Goal: Transaction & Acquisition: Purchase product/service

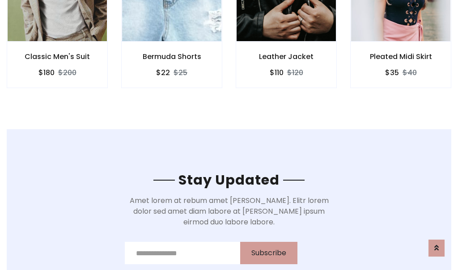
scroll to position [1346, 0]
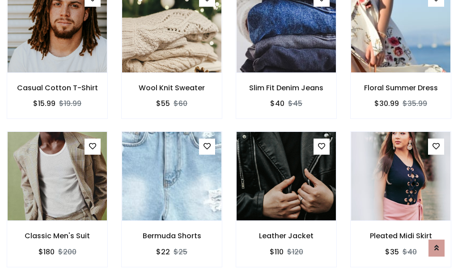
click at [229, 135] on div "Leather Jacket $110 $120" at bounding box center [286, 205] width 114 height 148
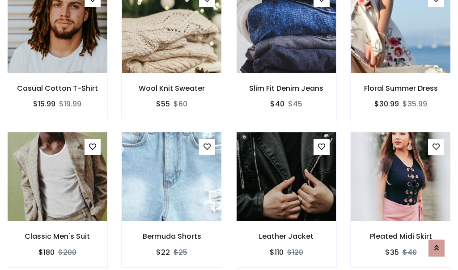
click at [229, 135] on div "Leather Jacket $110 $120" at bounding box center [286, 206] width 114 height 148
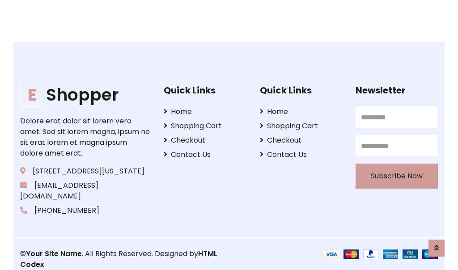
scroll to position [1701, 0]
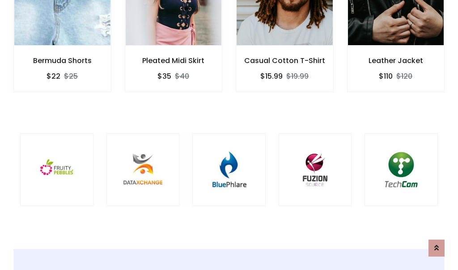
click at [229, 135] on div at bounding box center [228, 169] width 73 height 73
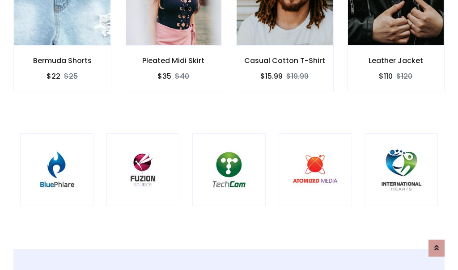
click at [229, 135] on div at bounding box center [228, 169] width 73 height 73
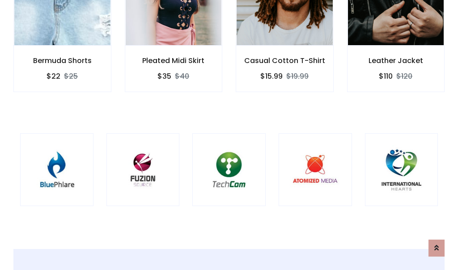
click at [229, 135] on div at bounding box center [228, 169] width 73 height 73
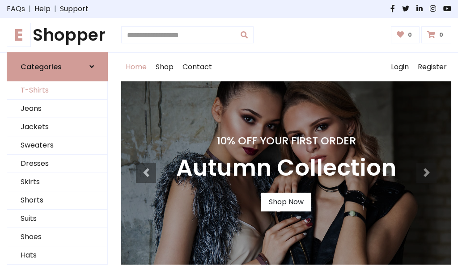
click at [57, 90] on link "T-Shirts" at bounding box center [57, 90] width 100 height 18
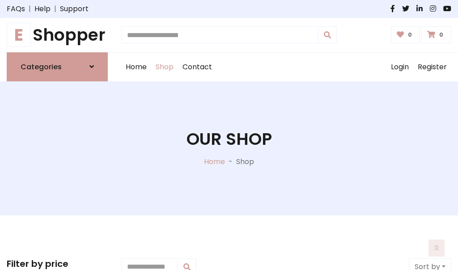
scroll to position [358, 0]
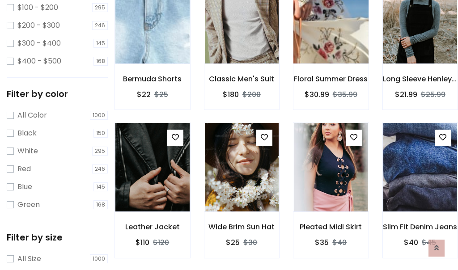
scroll to position [0, 0]
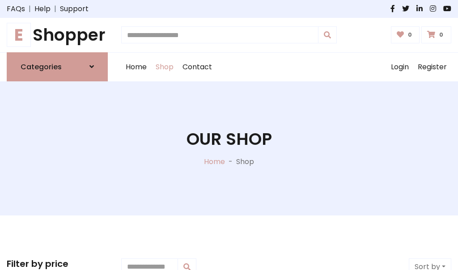
click at [57, 35] on h1 "E Shopper" at bounding box center [57, 35] width 101 height 20
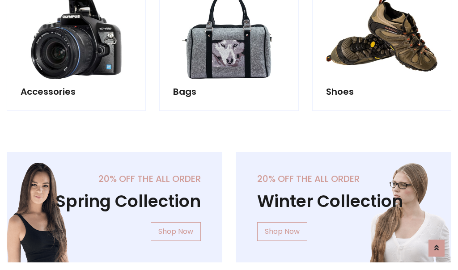
scroll to position [868, 0]
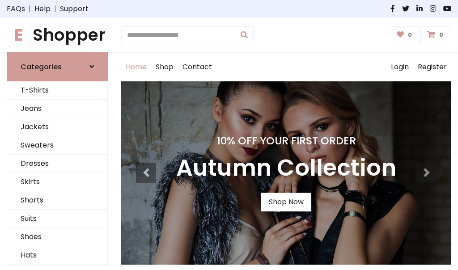
scroll to position [293, 0]
